Goal: Task Accomplishment & Management: Use online tool/utility

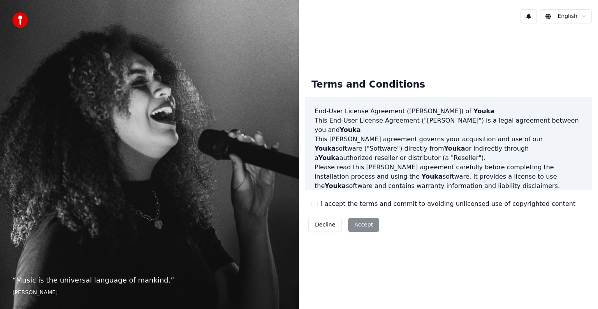
click at [320, 208] on div "I accept the terms and commit to avoiding unlicensed use of copyrighted content" at bounding box center [443, 203] width 264 height 9
click at [314, 204] on button "I accept the terms and commit to avoiding unlicensed use of copyrighted content" at bounding box center [314, 204] width 6 height 6
click at [355, 224] on button "Accept" at bounding box center [363, 225] width 31 height 14
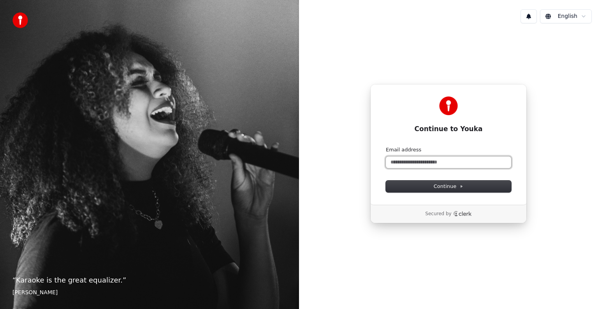
click at [432, 160] on input "Email address" at bounding box center [448, 162] width 125 height 12
click at [428, 192] on div "**********" at bounding box center [448, 144] width 156 height 121
click at [438, 189] on span "Continue" at bounding box center [448, 186] width 30 height 7
type input "**********"
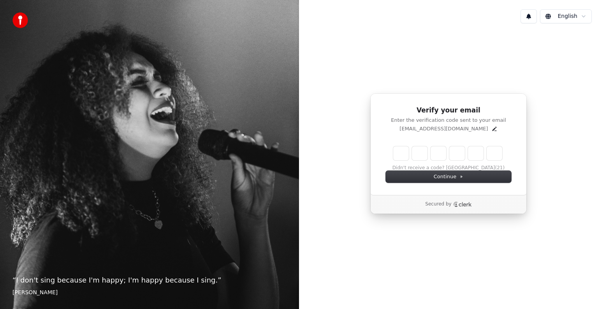
type input "*"
type input "**"
type input "*"
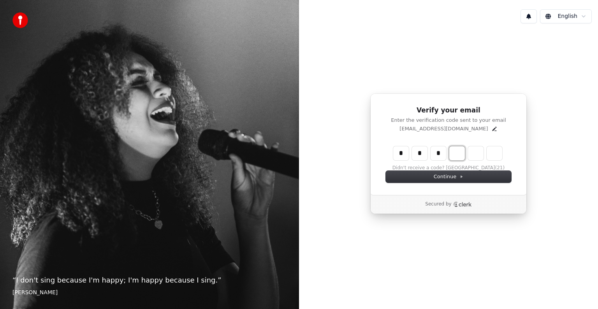
type input "***"
type input "*"
type input "****"
type input "*"
type input "******"
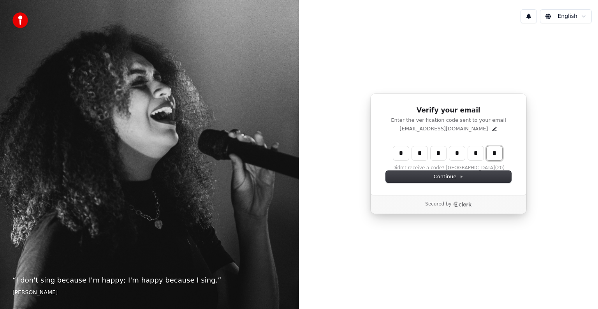
type input "*"
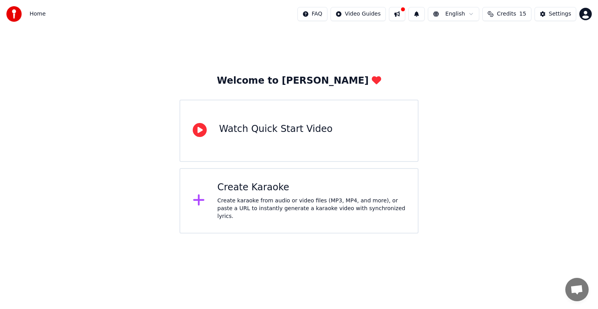
click at [231, 194] on div "Create Karaoke" at bounding box center [311, 187] width 188 height 12
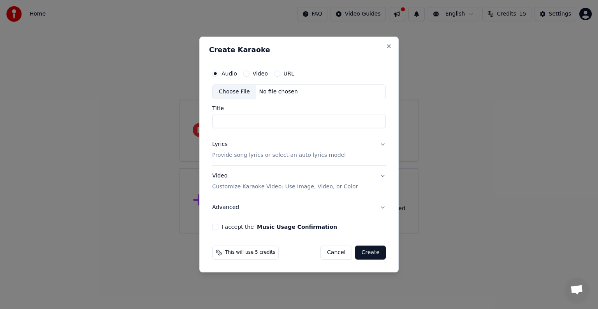
click at [380, 140] on button "Lyrics Provide song lyrics or select an auto lyrics model" at bounding box center [299, 149] width 174 height 31
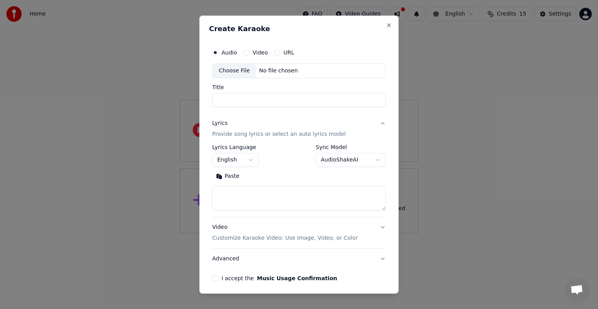
click at [257, 51] on label "Video" at bounding box center [260, 52] width 15 height 5
click at [249, 51] on button "Video" at bounding box center [246, 52] width 6 height 6
click at [234, 54] on label "Audio" at bounding box center [229, 52] width 16 height 5
click at [218, 54] on button "Audio" at bounding box center [215, 52] width 6 height 6
click at [254, 55] on label "Video" at bounding box center [260, 52] width 15 height 5
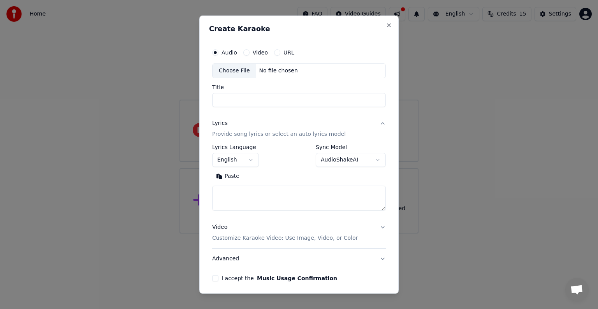
click at [249, 55] on button "Video" at bounding box center [246, 52] width 6 height 6
click at [386, 23] on button "Close" at bounding box center [389, 25] width 6 height 6
select select
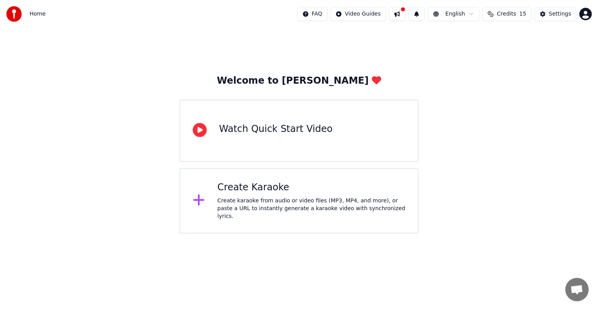
click at [261, 203] on div "Create karaoke from audio or video files (MP3, MP4, and more), or paste a URL t…" at bounding box center [311, 208] width 188 height 23
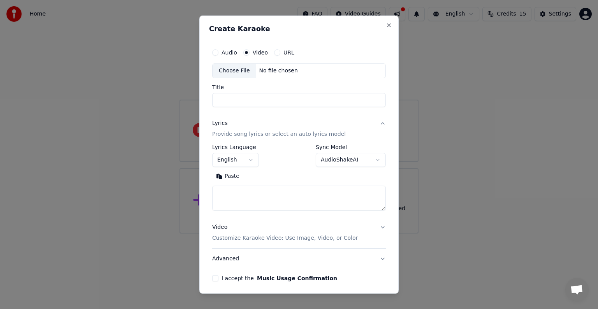
click at [260, 74] on div "No file chosen" at bounding box center [278, 71] width 45 height 8
type input "**********"
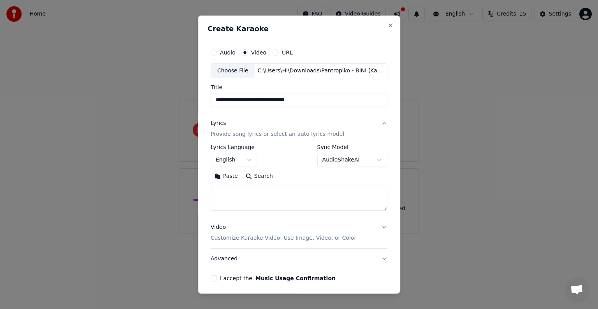
click at [212, 281] on div "**********" at bounding box center [298, 163] width 183 height 243
click at [213, 279] on button "I accept the Music Usage Confirmation" at bounding box center [214, 278] width 6 height 6
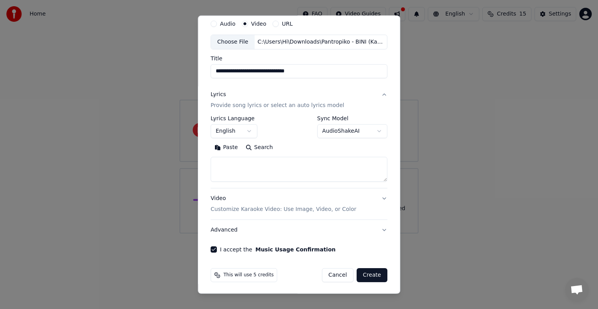
scroll to position [30, 0]
click at [367, 271] on button "Create" at bounding box center [371, 274] width 31 height 14
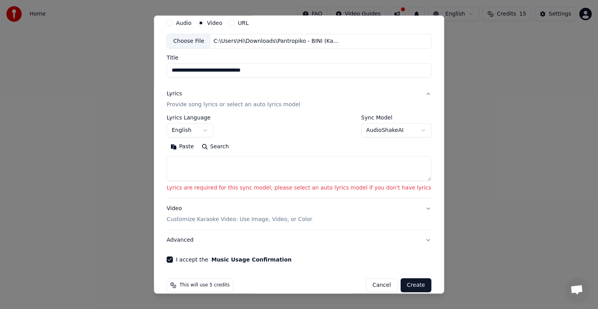
click at [210, 167] on textarea at bounding box center [299, 168] width 265 height 25
click at [196, 143] on button "Paste" at bounding box center [182, 146] width 31 height 12
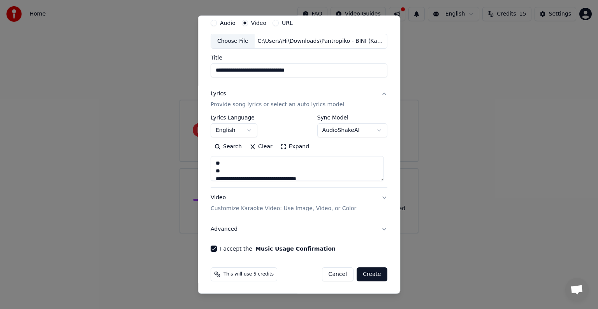
click at [370, 274] on button "Create" at bounding box center [371, 274] width 31 height 14
type textarea "**********"
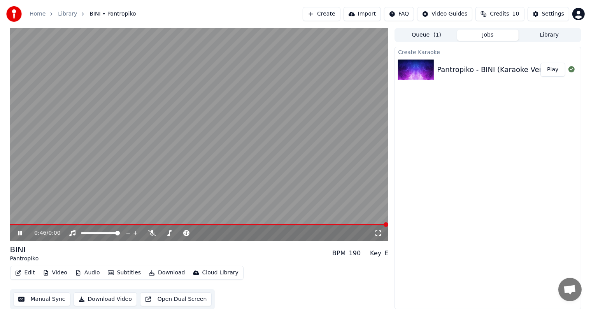
click at [549, 64] on button "Play" at bounding box center [553, 70] width 25 height 14
click at [190, 223] on video at bounding box center [199, 134] width 379 height 213
click at [464, 68] on div "Pantropiko - BINI (Karaoke Version)" at bounding box center [498, 69] width 122 height 11
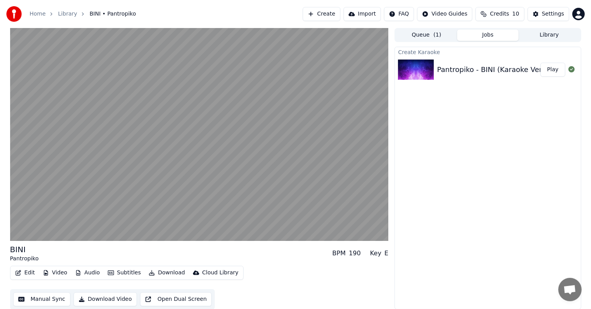
click at [335, 16] on button "Create" at bounding box center [322, 14] width 38 height 14
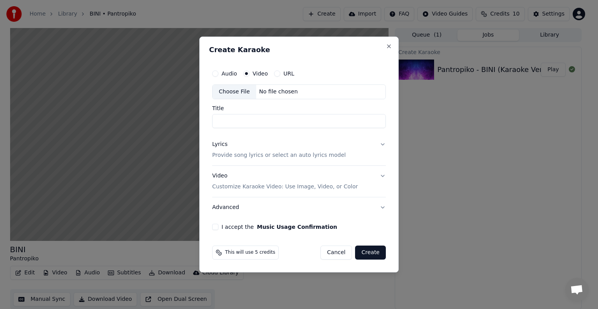
click at [230, 72] on label "Audio" at bounding box center [229, 73] width 16 height 5
click at [218, 72] on button "Audio" at bounding box center [215, 73] width 6 height 6
type button "audio"
click at [241, 95] on div "Choose File" at bounding box center [234, 92] width 44 height 14
type input "**********"
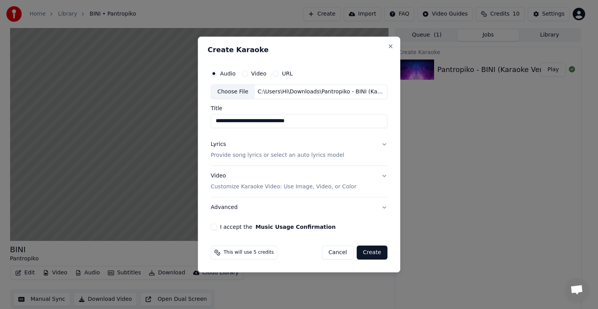
click at [385, 141] on button "Lyrics Provide song lyrics or select an auto lyrics model" at bounding box center [299, 149] width 177 height 31
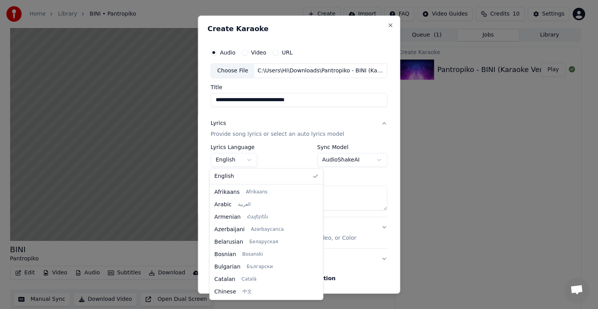
click at [247, 157] on body "**********" at bounding box center [295, 154] width 591 height 309
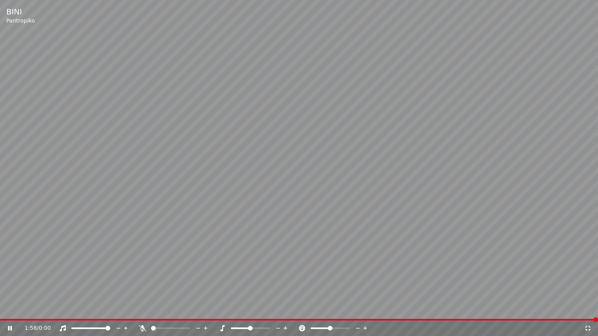
select select
click at [494, 205] on div "BINI Pantropiko 1:58 / 0:00" at bounding box center [299, 168] width 598 height 336
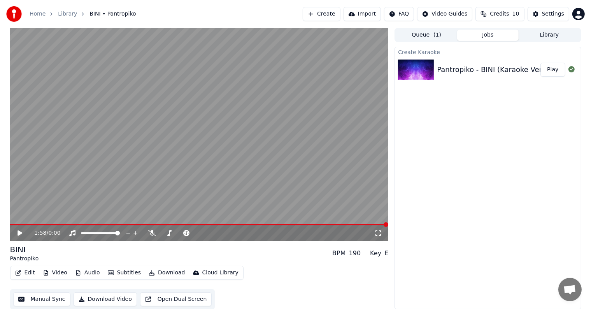
click at [332, 9] on button "Create" at bounding box center [322, 14] width 38 height 14
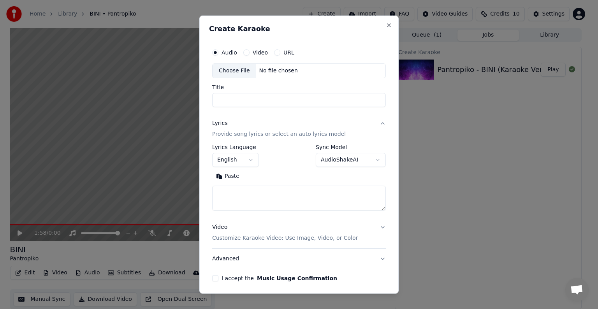
click at [235, 72] on div "Choose File" at bounding box center [234, 71] width 44 height 14
type input "**********"
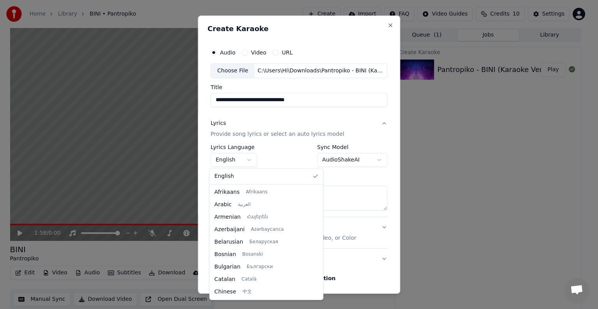
click at [252, 162] on body "**********" at bounding box center [295, 154] width 591 height 309
click at [236, 160] on body "**********" at bounding box center [295, 154] width 591 height 309
drag, startPoint x: 294, startPoint y: 200, endPoint x: 293, endPoint y: 225, distance: 25.0
click at [318, 225] on div at bounding box center [319, 220] width 3 height 18
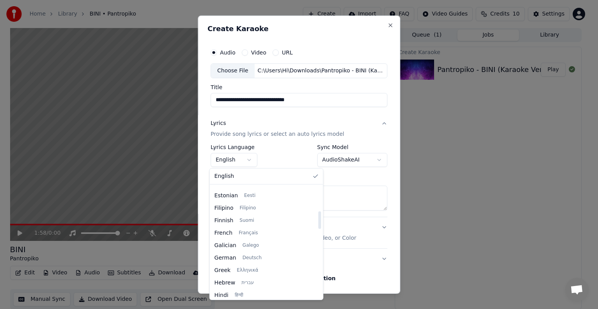
select select "**"
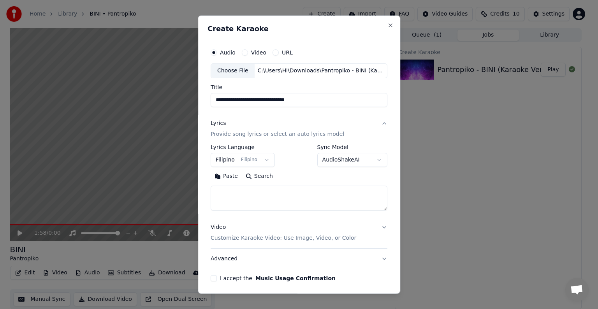
click at [232, 200] on textarea at bounding box center [299, 198] width 177 height 25
paste textarea "**********"
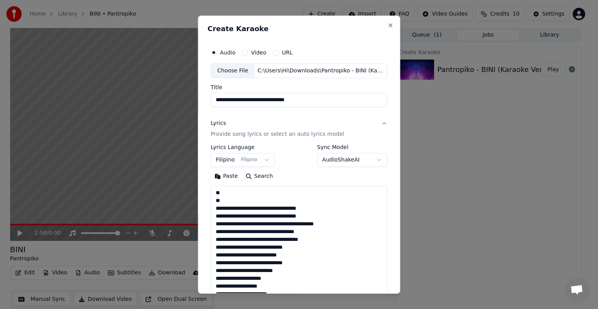
scroll to position [538, 0]
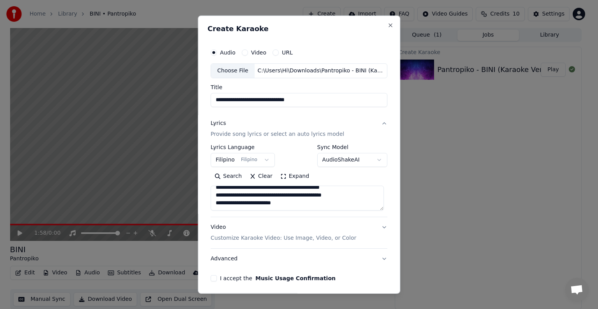
type textarea "**********"
click at [212, 277] on button "I accept the Music Usage Confirmation" at bounding box center [214, 278] width 6 height 6
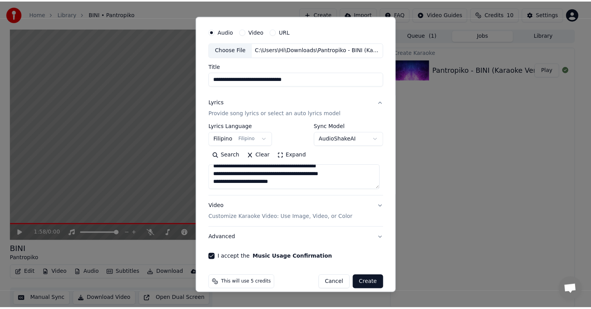
scroll to position [24, 0]
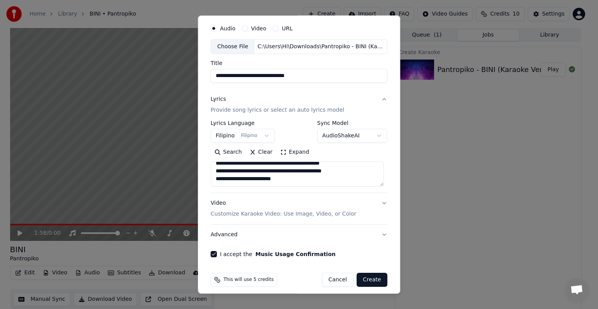
click at [371, 281] on button "Create" at bounding box center [371, 280] width 31 height 14
select select
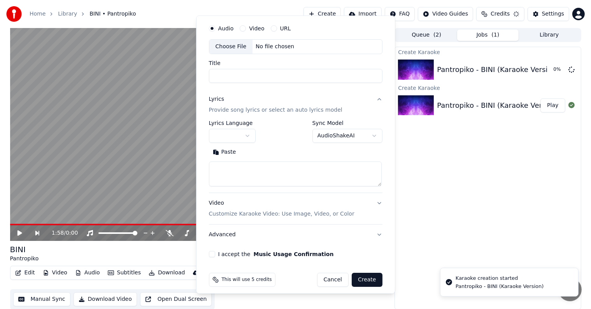
scroll to position [0, 0]
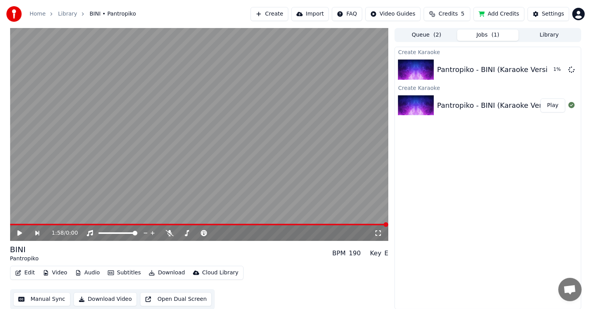
click at [448, 107] on div "Pantropiko - BINI (Karaoke Version)" at bounding box center [498, 105] width 122 height 11
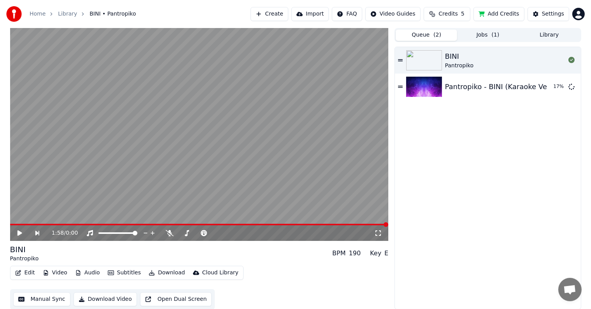
click at [441, 36] on button "Queue ( 2 )" at bounding box center [426, 35] width 61 height 11
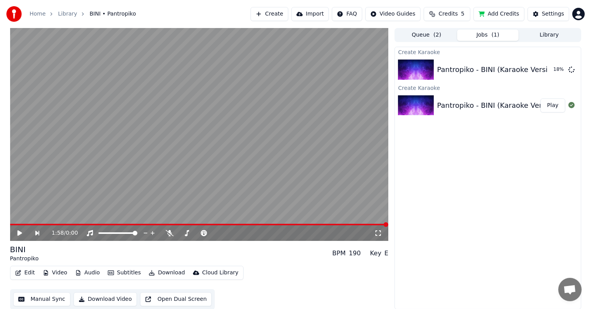
click at [479, 36] on button "Jobs ( 1 )" at bounding box center [487, 35] width 61 height 11
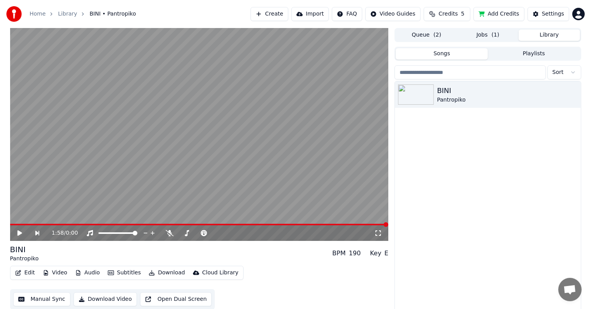
click at [539, 30] on button "Library" at bounding box center [549, 35] width 61 height 11
click at [576, 93] on icon "button" at bounding box center [574, 94] width 8 height 6
click at [576, 95] on icon "button" at bounding box center [574, 94] width 8 height 6
click at [555, 156] on div "Delete" at bounding box center [564, 158] width 60 height 12
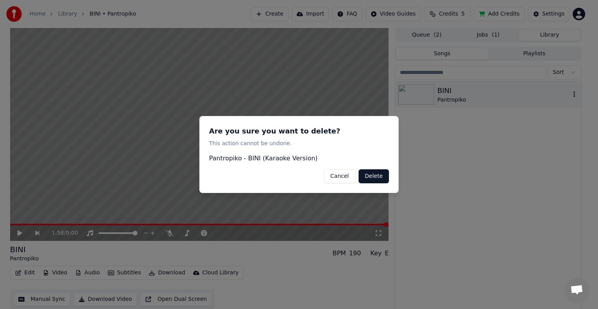
click at [375, 176] on button "Delete" at bounding box center [373, 176] width 30 height 14
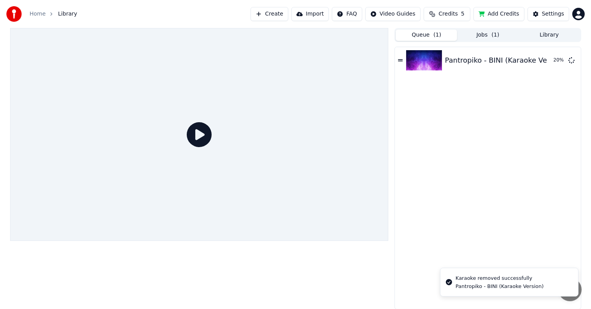
click at [441, 36] on button "Queue ( 1 )" at bounding box center [426, 35] width 61 height 11
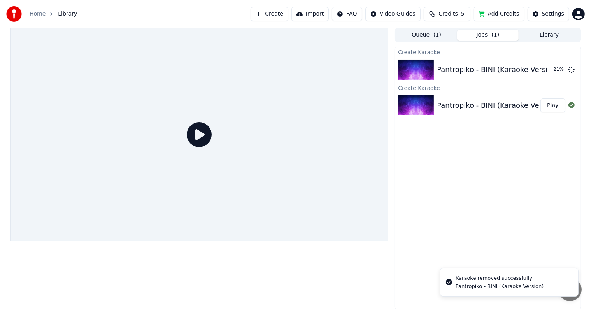
click at [481, 30] on button "Jobs ( 1 )" at bounding box center [487, 35] width 61 height 11
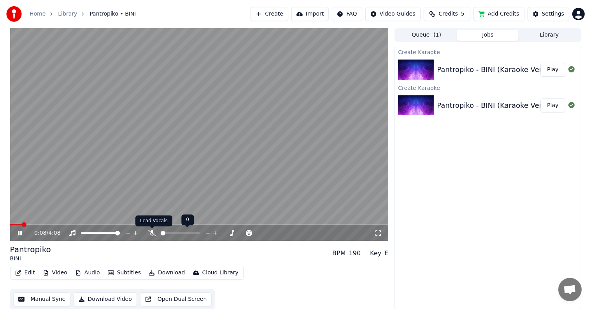
click at [154, 231] on icon at bounding box center [152, 233] width 8 height 6
click at [143, 192] on video at bounding box center [199, 134] width 379 height 213
click at [135, 195] on video at bounding box center [199, 134] width 379 height 213
click at [555, 67] on button "Play" at bounding box center [553, 70] width 25 height 14
click at [382, 235] on icon at bounding box center [378, 233] width 8 height 6
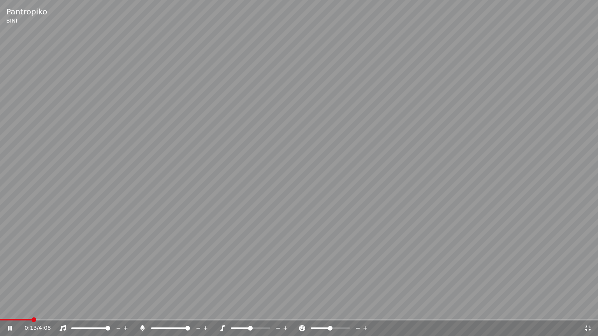
click at [65, 309] on video at bounding box center [299, 168] width 598 height 336
click at [4, 309] on div "0:13 / 4:08" at bounding box center [298, 329] width 591 height 8
click at [7, 309] on icon at bounding box center [15, 328] width 18 height 6
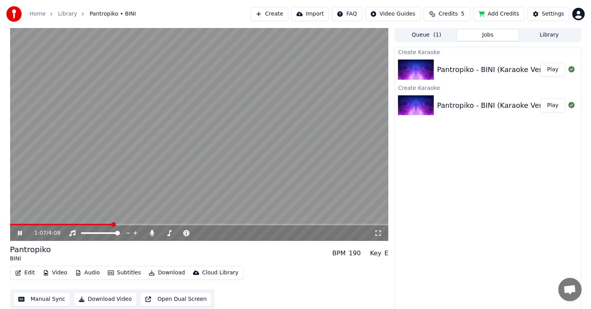
click at [16, 235] on icon at bounding box center [25, 233] width 18 height 6
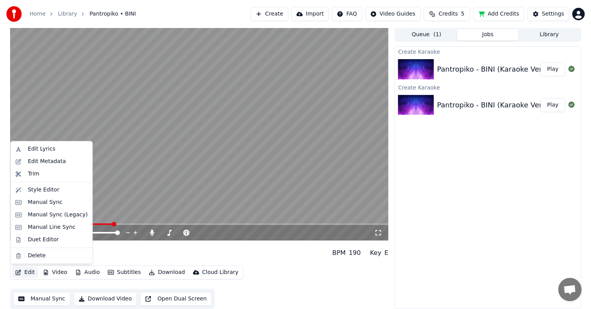
click at [28, 270] on button "Edit" at bounding box center [25, 272] width 26 height 11
click at [45, 153] on div "Edit Lyrics" at bounding box center [51, 149] width 79 height 12
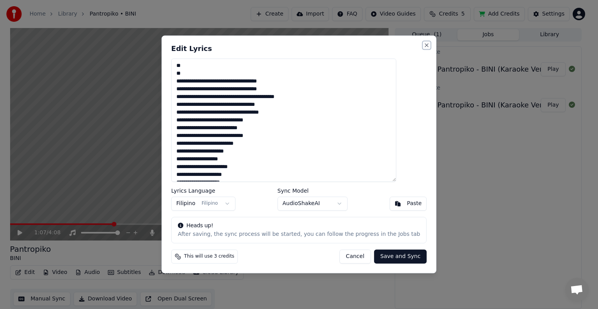
click at [423, 43] on button "Close" at bounding box center [426, 45] width 6 height 6
